Goal: Navigation & Orientation: Find specific page/section

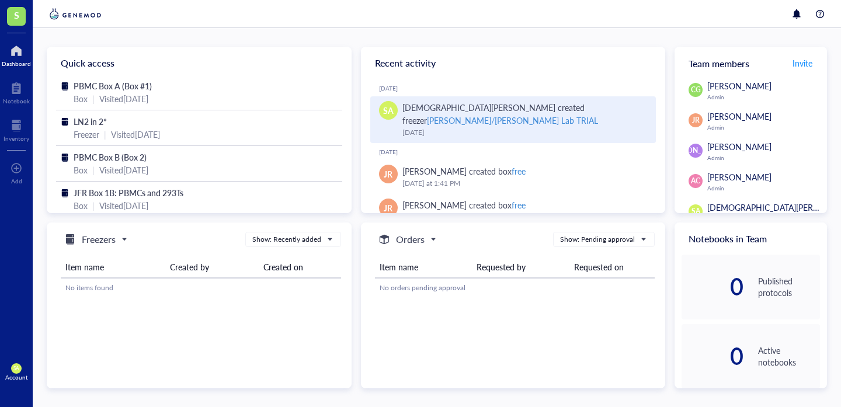
click at [525, 114] on div "[PERSON_NAME]/[PERSON_NAME] Lab TRIAL" at bounding box center [512, 120] width 171 height 12
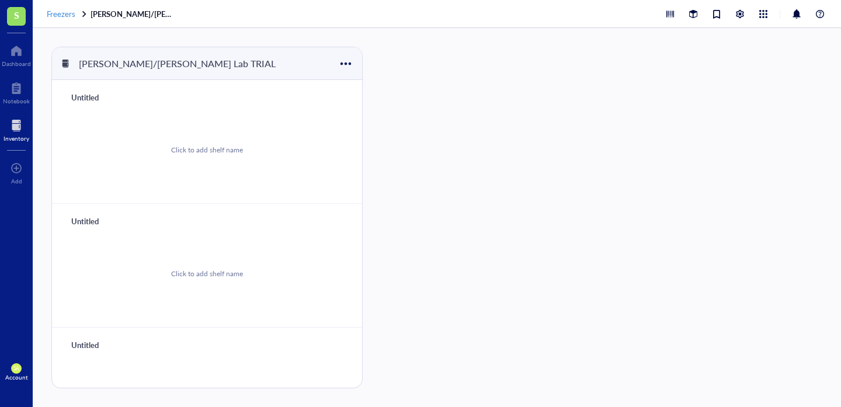
click at [71, 13] on span "Freezers" at bounding box center [61, 13] width 29 height 11
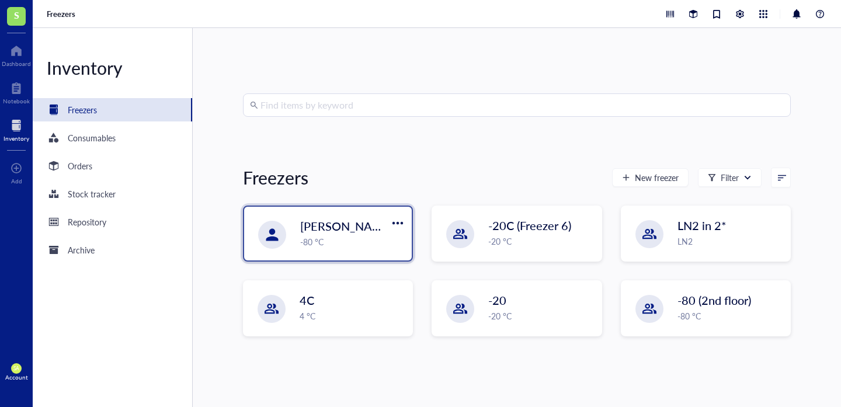
click at [345, 225] on span "[PERSON_NAME]/[PERSON_NAME] Lab TRIAL" at bounding box center [424, 226] width 248 height 16
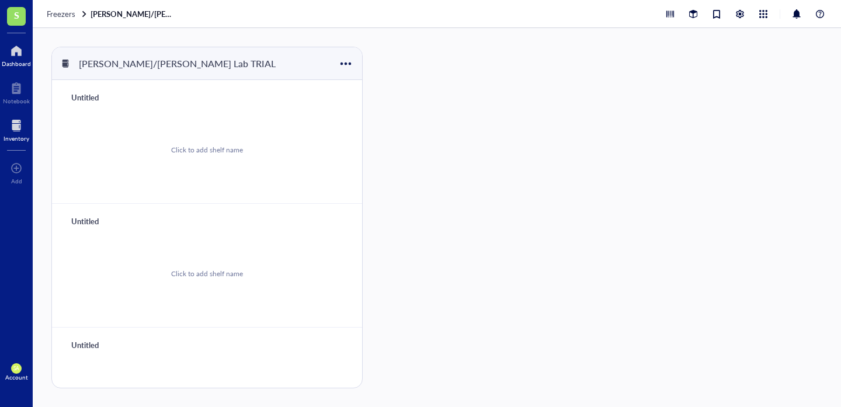
click at [22, 58] on div at bounding box center [16, 50] width 29 height 19
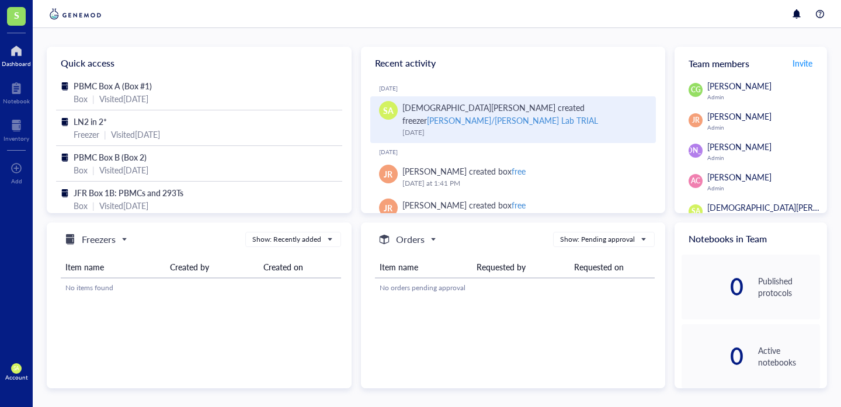
click at [409, 127] on div "[DATE]" at bounding box center [524, 133] width 245 height 12
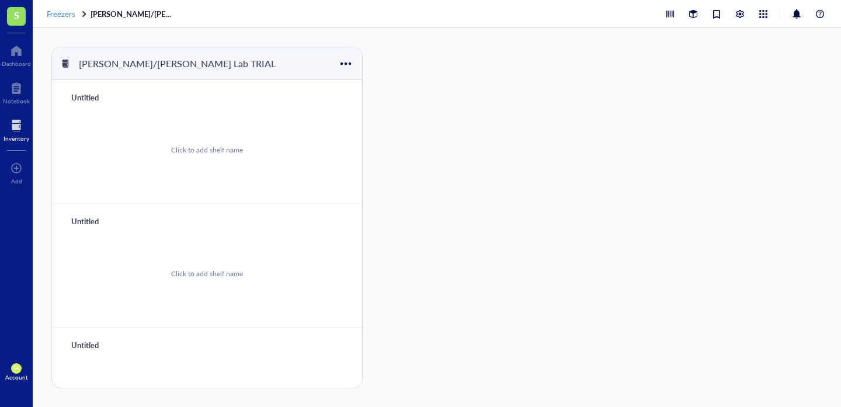
click at [72, 14] on span "Freezers" at bounding box center [61, 13] width 29 height 11
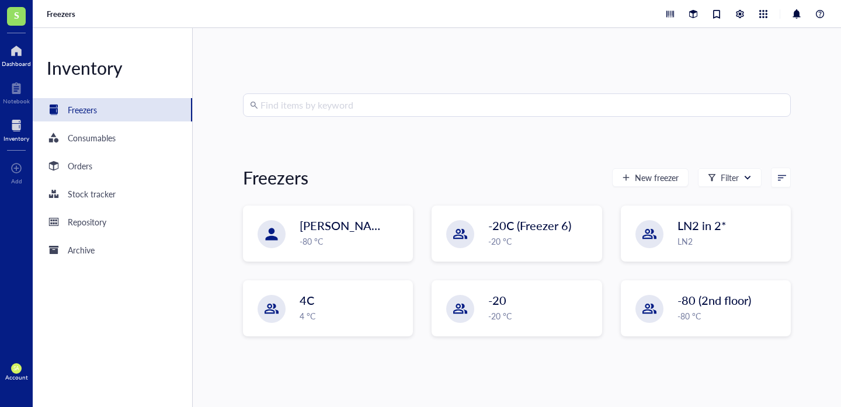
click at [18, 64] on div "Dashboard" at bounding box center [16, 63] width 29 height 7
